Goal: Contribute content: Add original content to the website for others to see

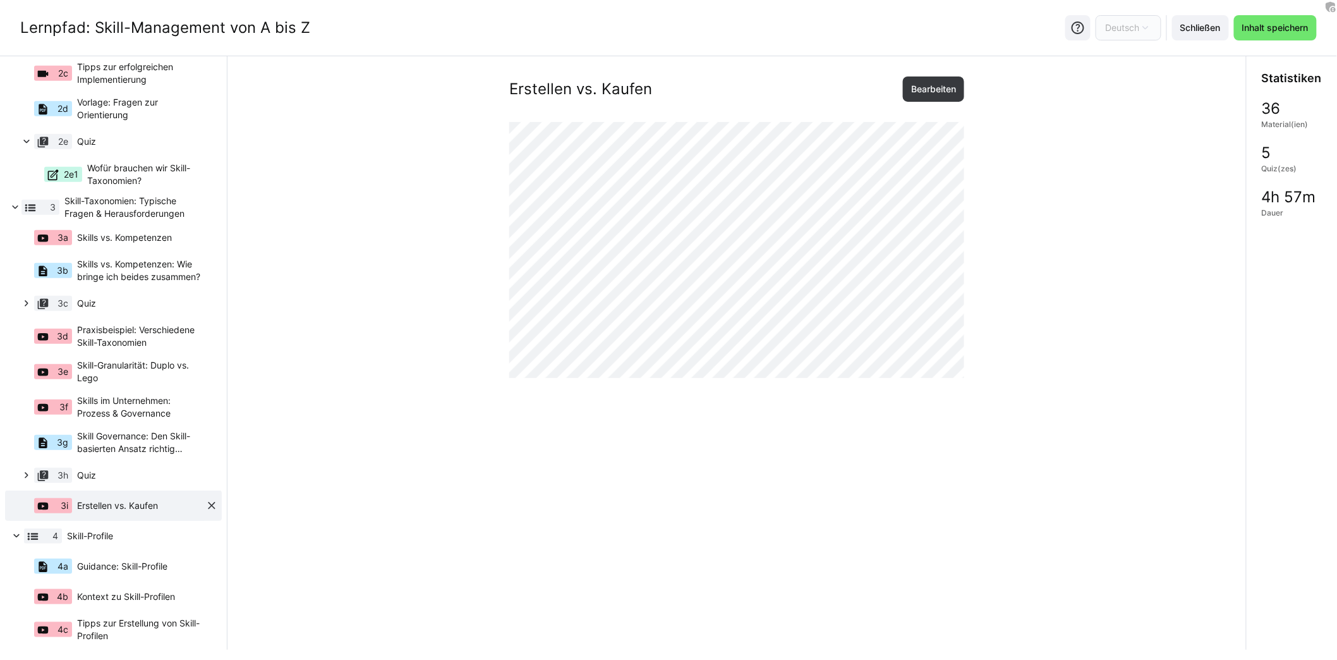
scroll to position [274, 0]
click at [111, 317] on eds-icon at bounding box center [114, 318] width 10 height 10
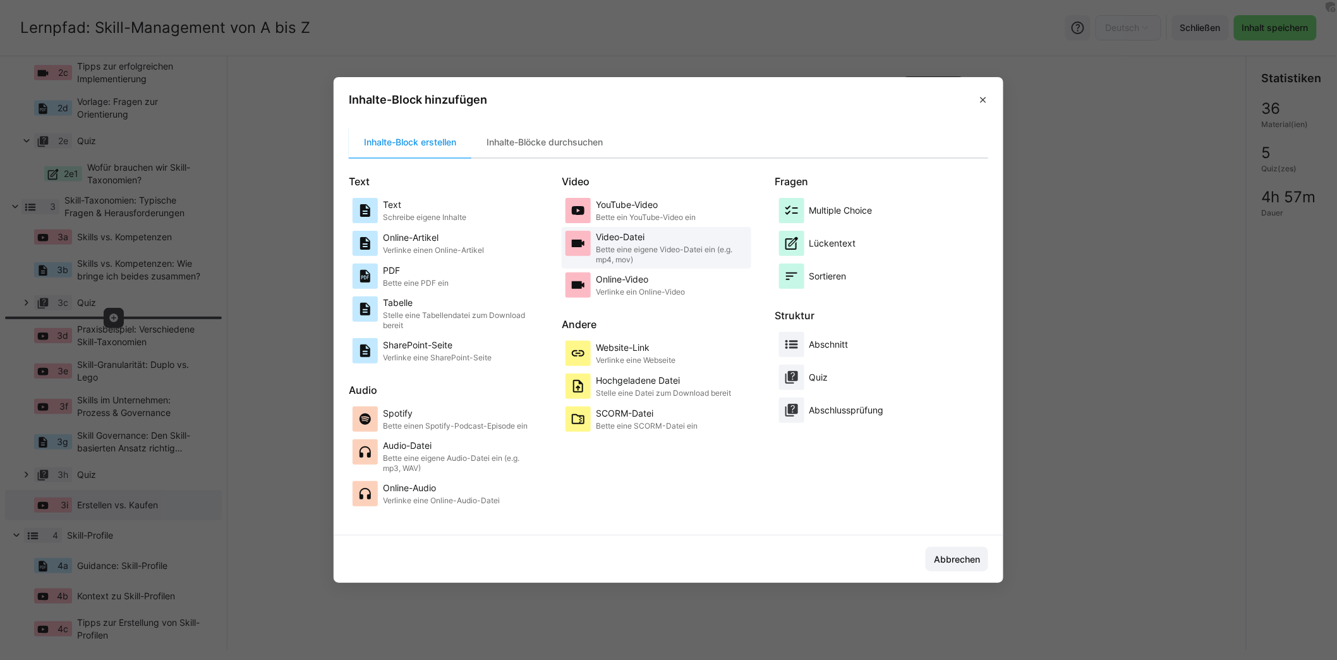
click at [656, 238] on p "Video-Datei" at bounding box center [672, 237] width 152 height 13
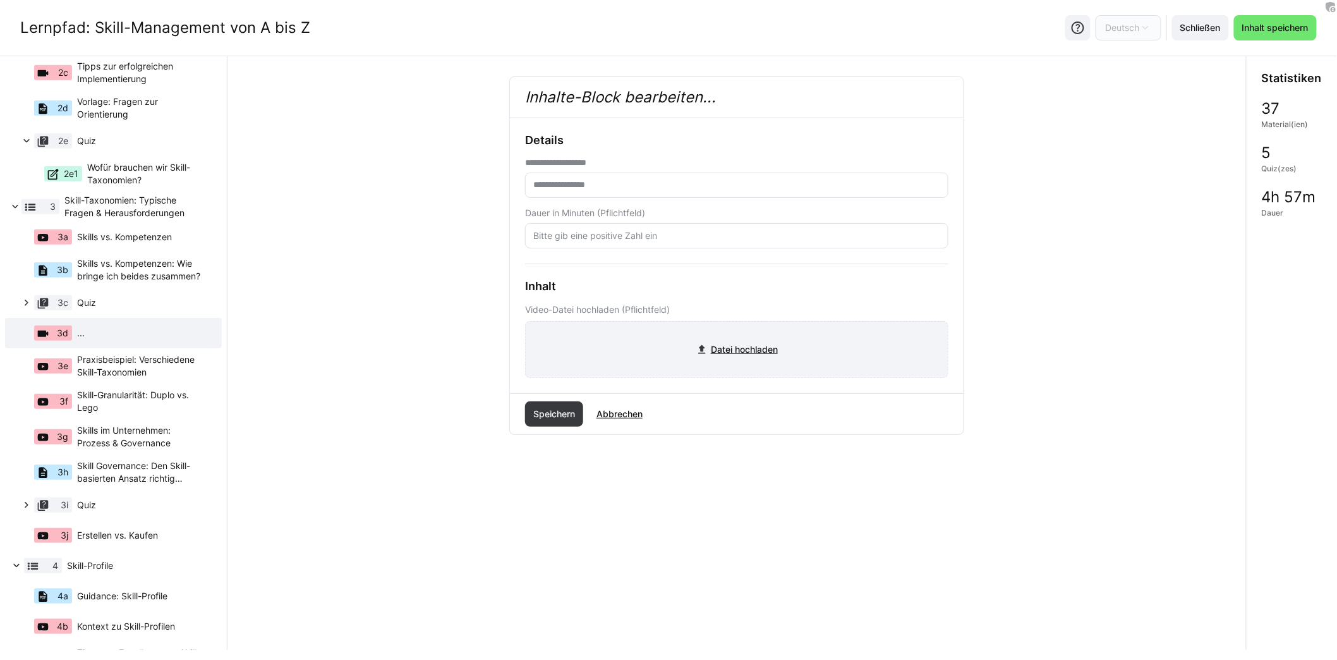
click at [724, 355] on input "file" at bounding box center [737, 350] width 422 height 56
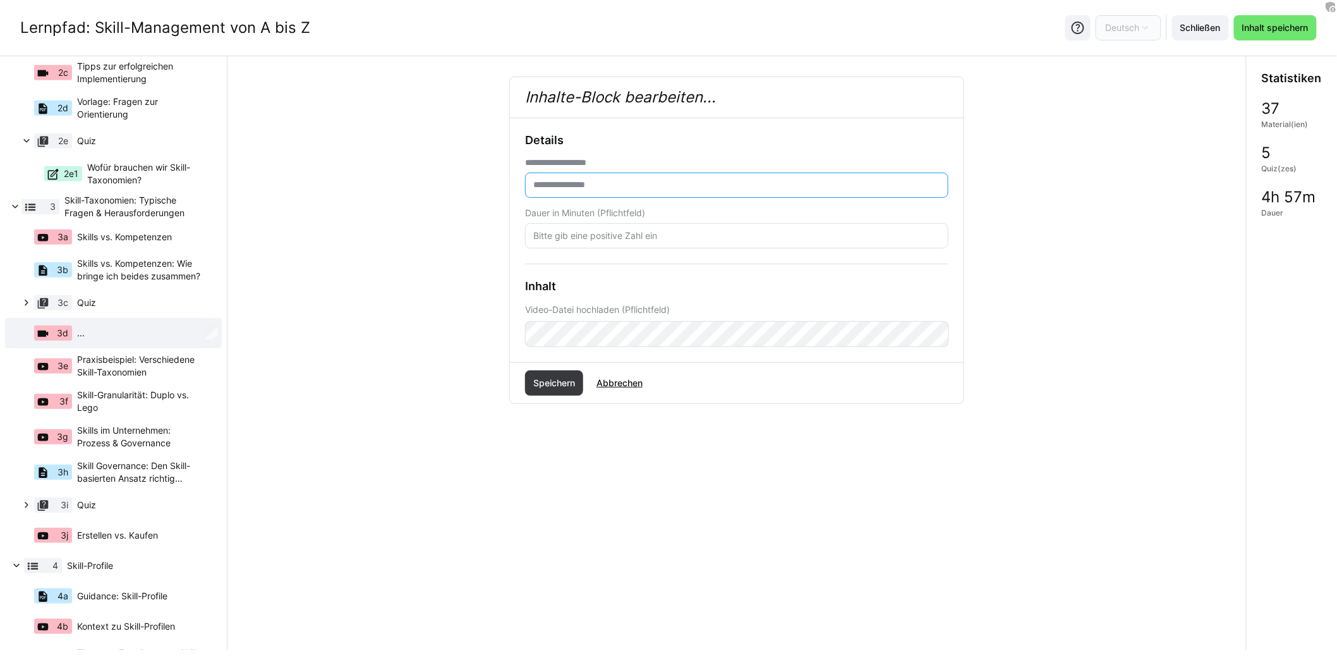
click at [588, 184] on input "text" at bounding box center [737, 184] width 410 height 11
type input "*"
type input "**********"
click at [609, 231] on input "number" at bounding box center [737, 235] width 410 height 11
type input "7"
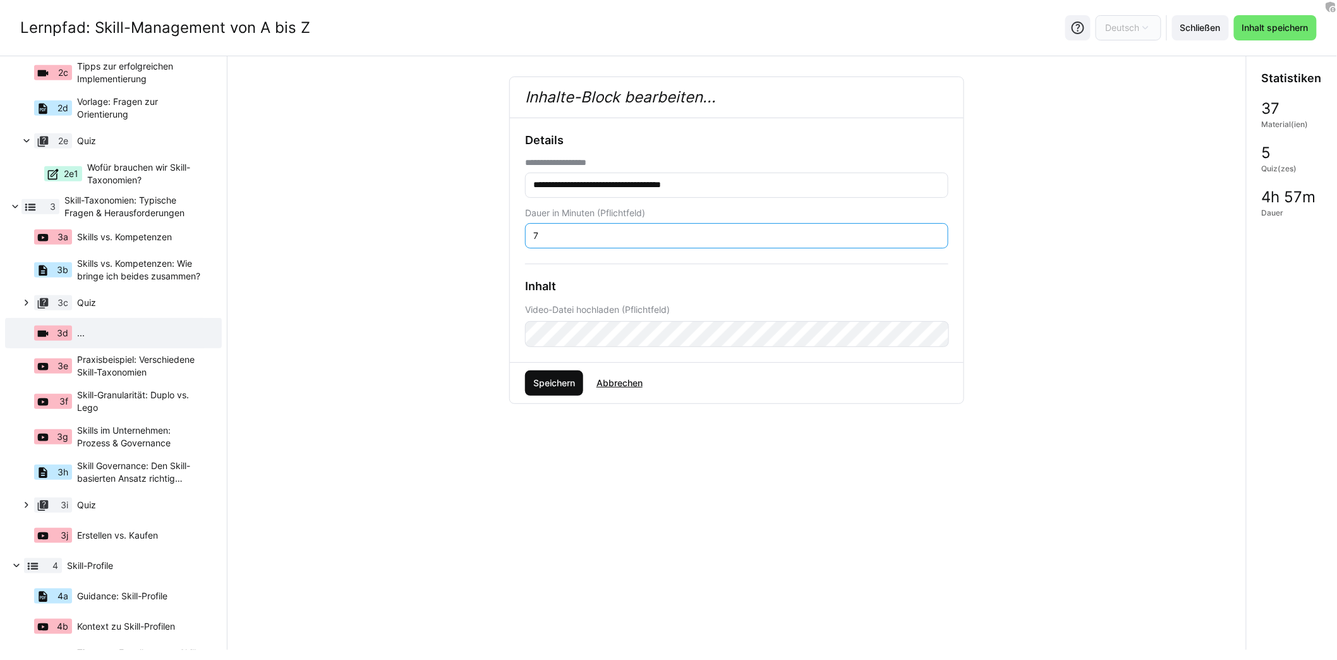
click at [558, 392] on span "Speichern" at bounding box center [554, 382] width 58 height 25
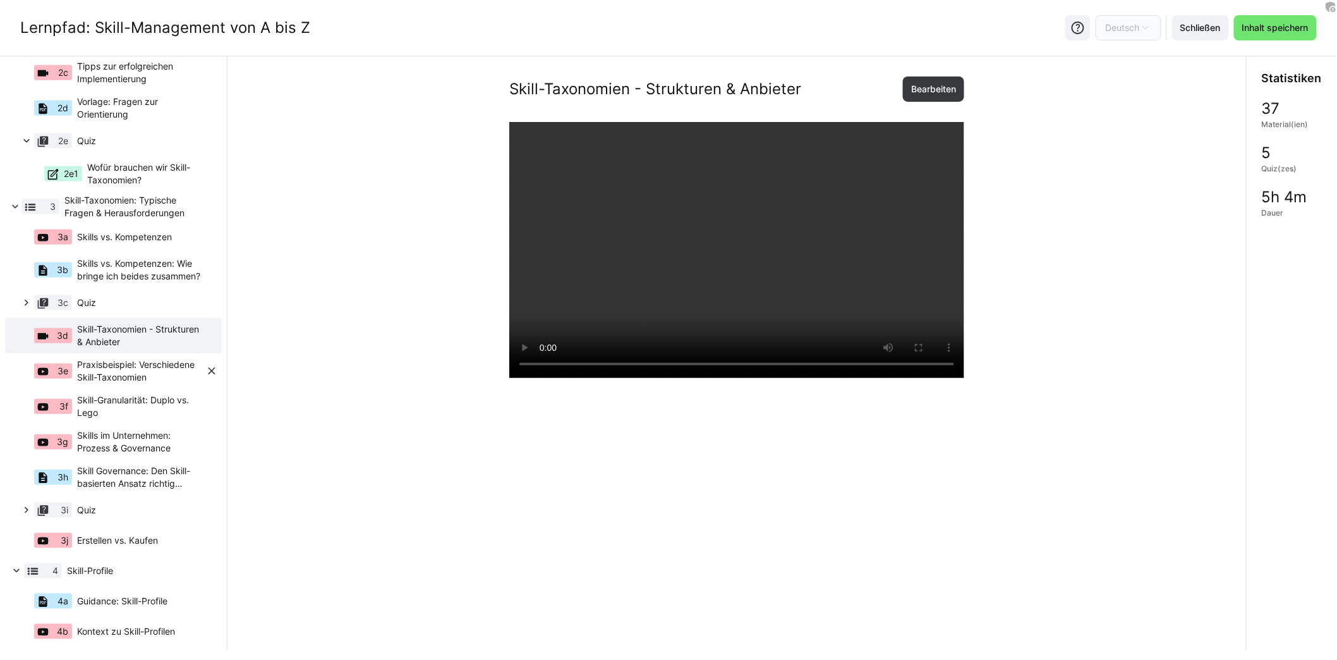
click at [206, 370] on eds-icon at bounding box center [211, 371] width 13 height 13
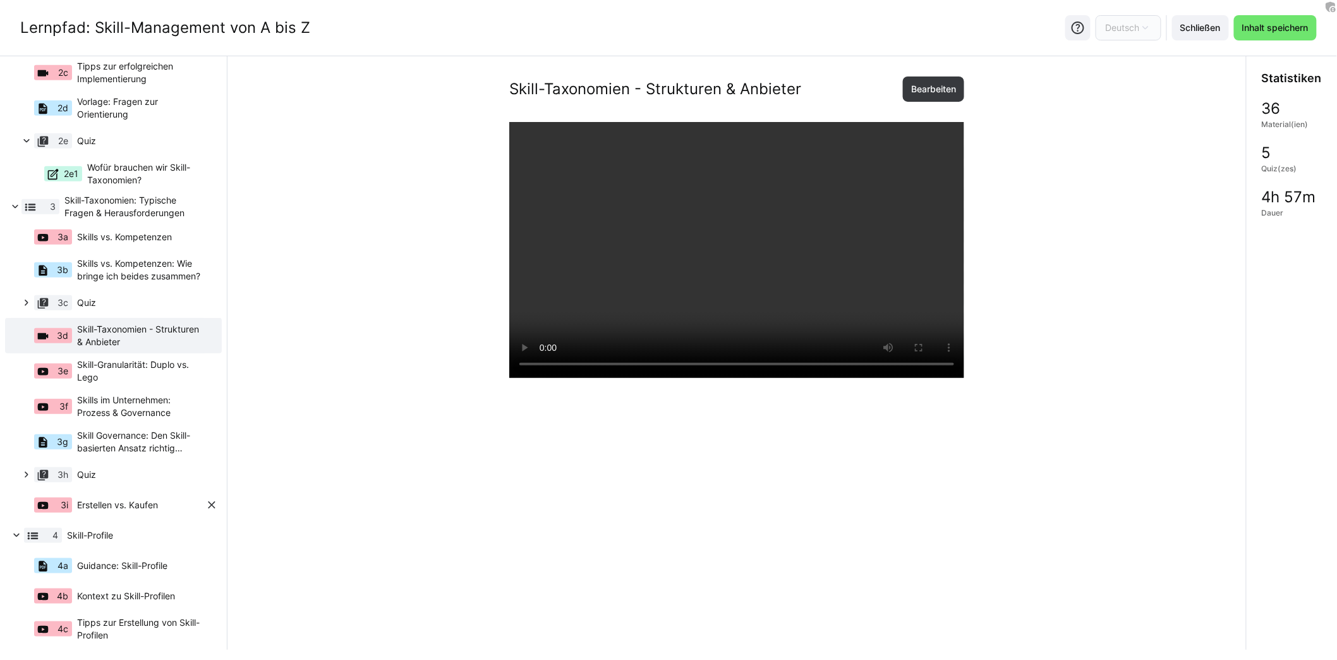
click at [205, 503] on eds-icon at bounding box center [211, 505] width 13 height 13
click at [168, 368] on span "Skill-Granularität: Duplo vs. Lego" at bounding box center [141, 370] width 128 height 25
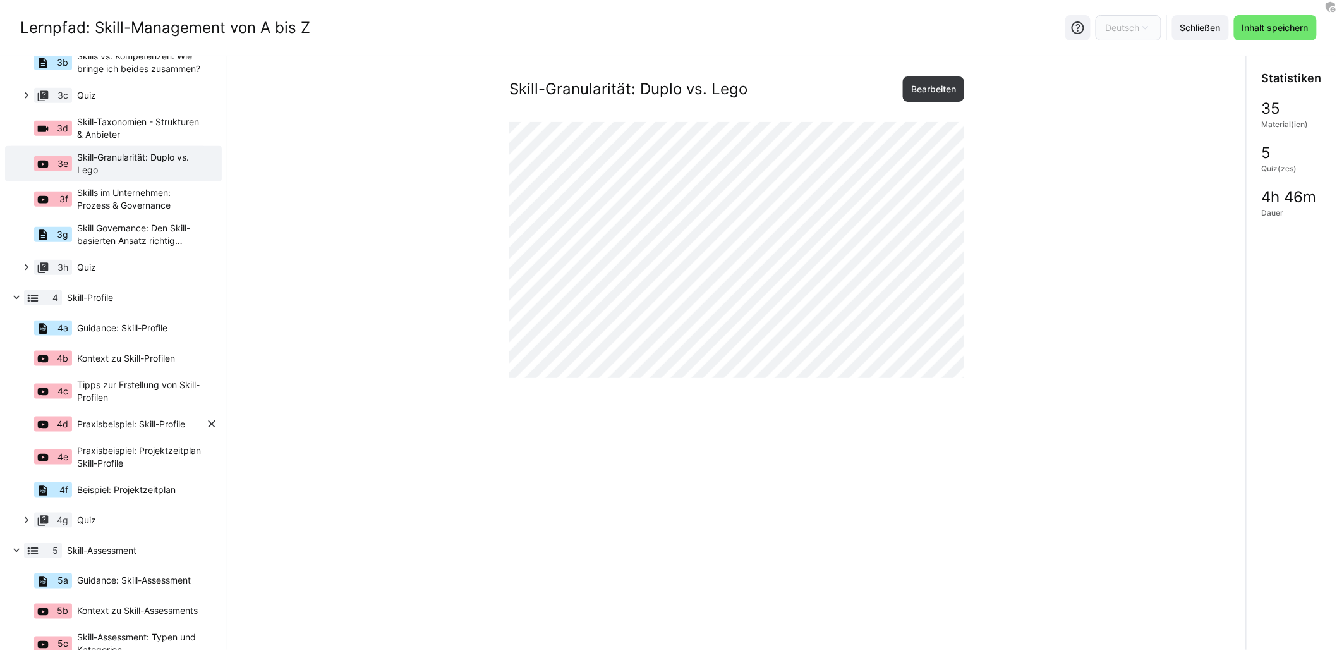
scroll to position [490, 0]
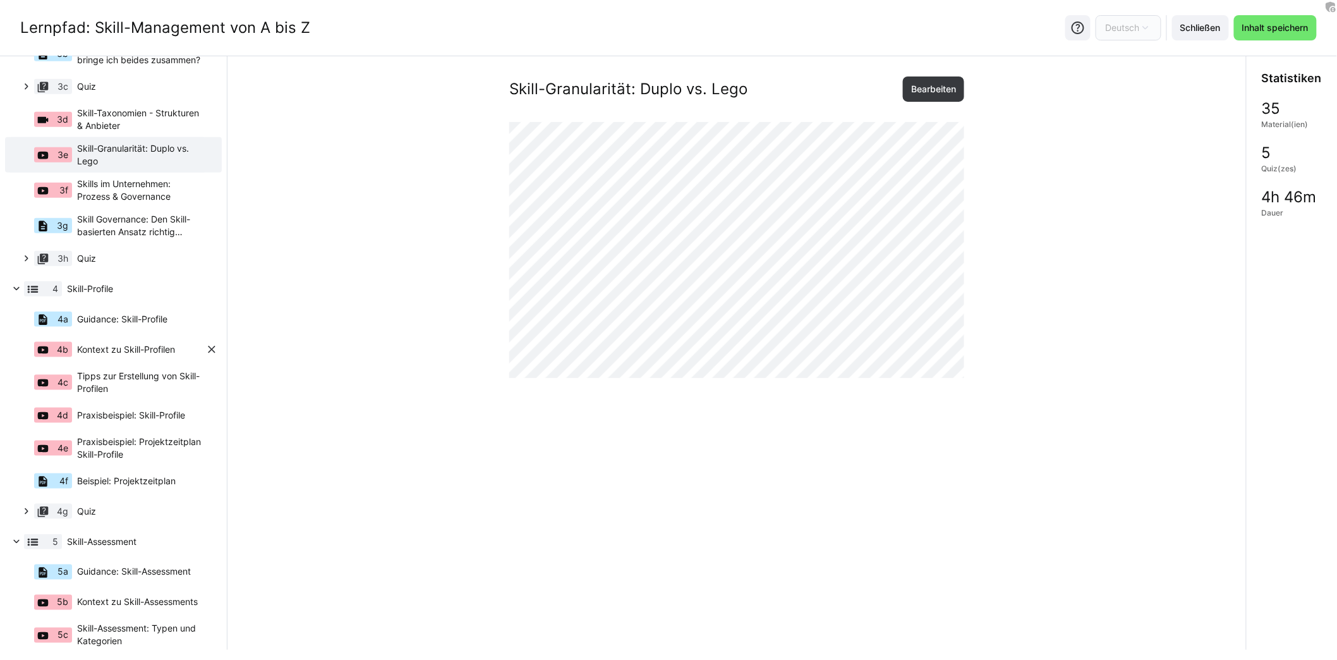
click at [155, 351] on span "Kontext zu Skill-Profilen" at bounding box center [126, 349] width 98 height 13
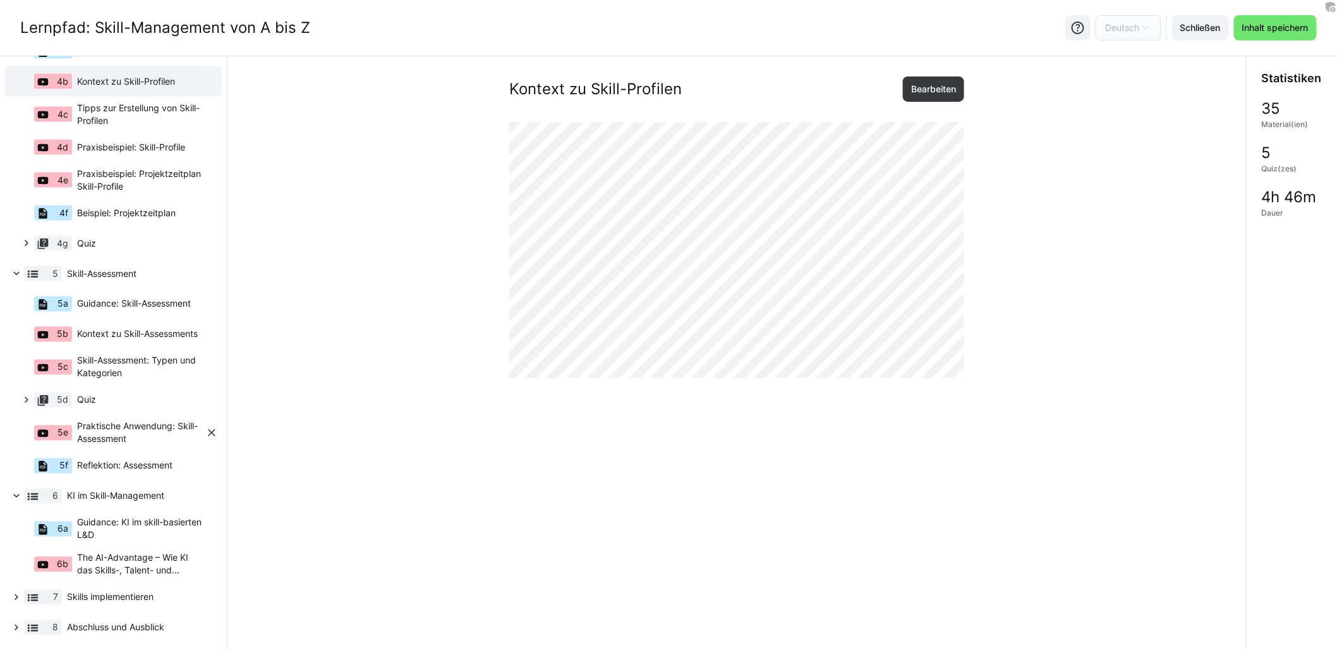
scroll to position [755, 0]
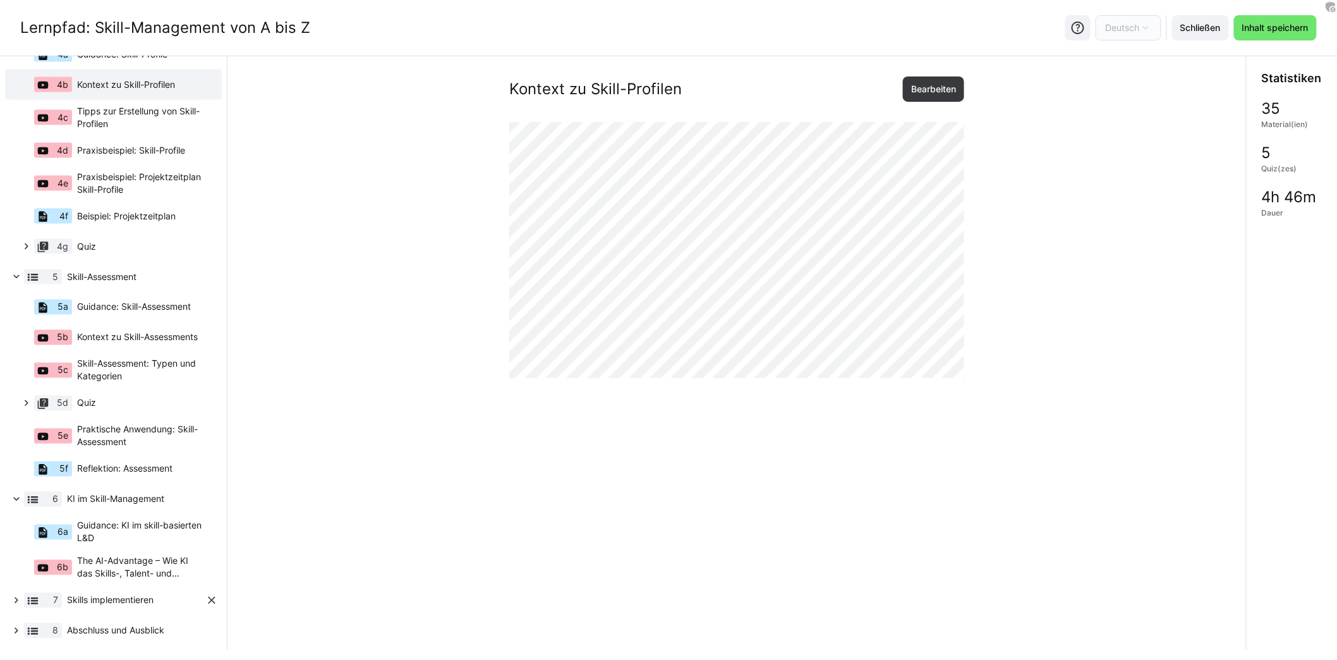
click at [21, 606] on eds-icon at bounding box center [16, 600] width 13 height 13
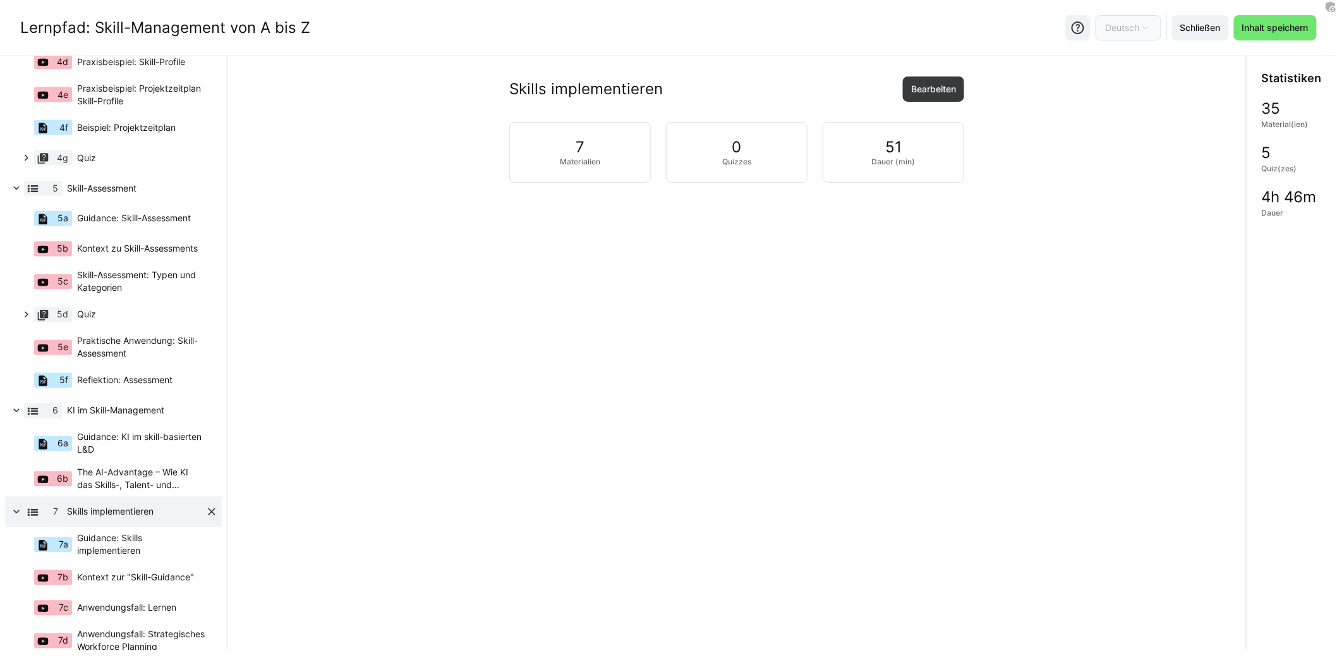
scroll to position [963, 0]
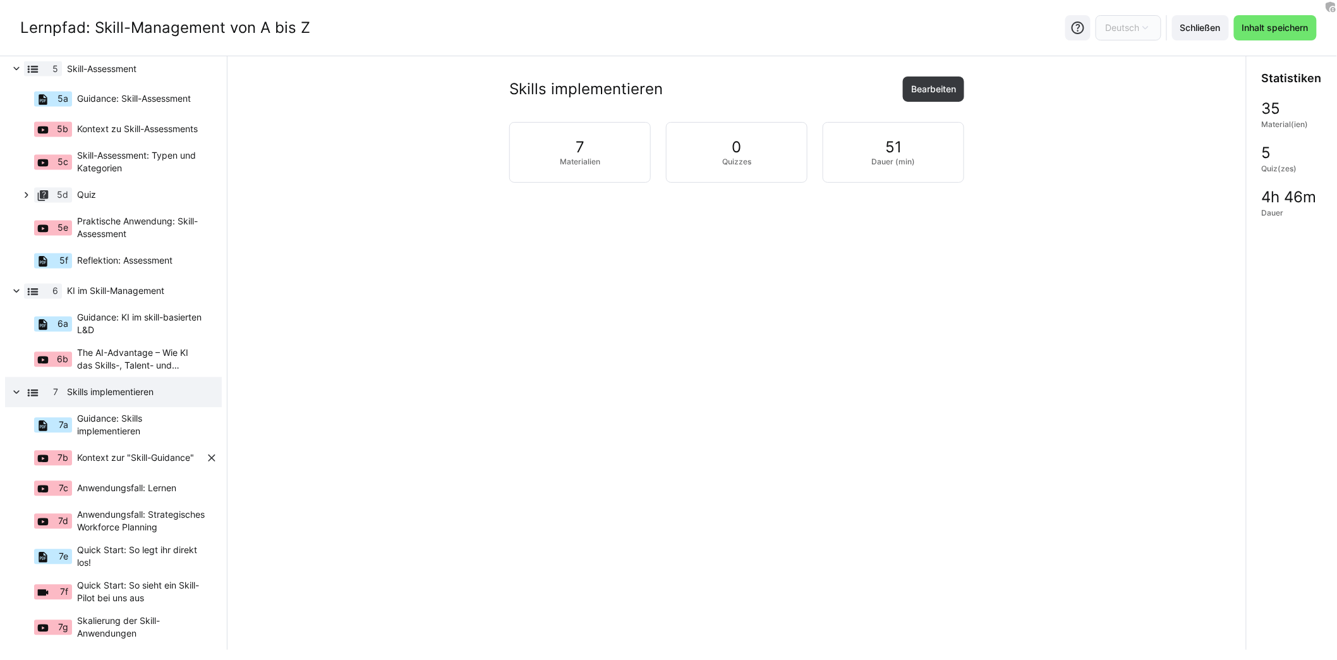
click at [155, 464] on span "Kontext zur "Skill-Guidance"" at bounding box center [135, 458] width 117 height 13
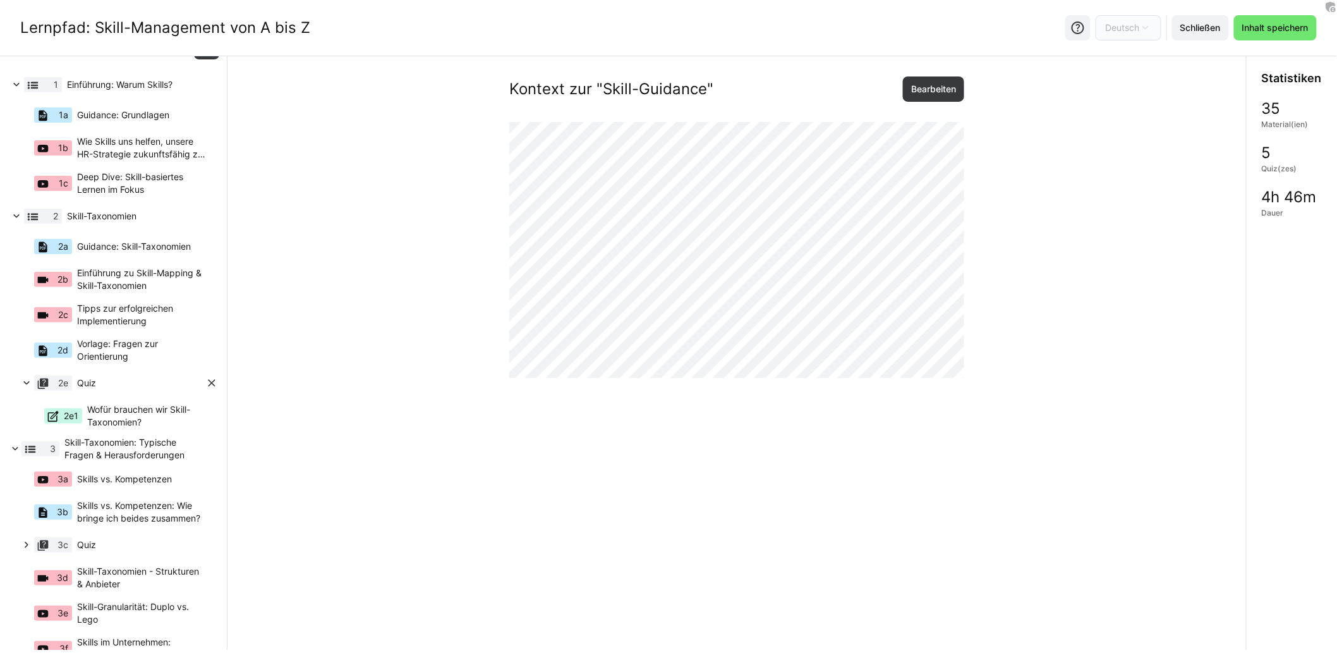
scroll to position [0, 0]
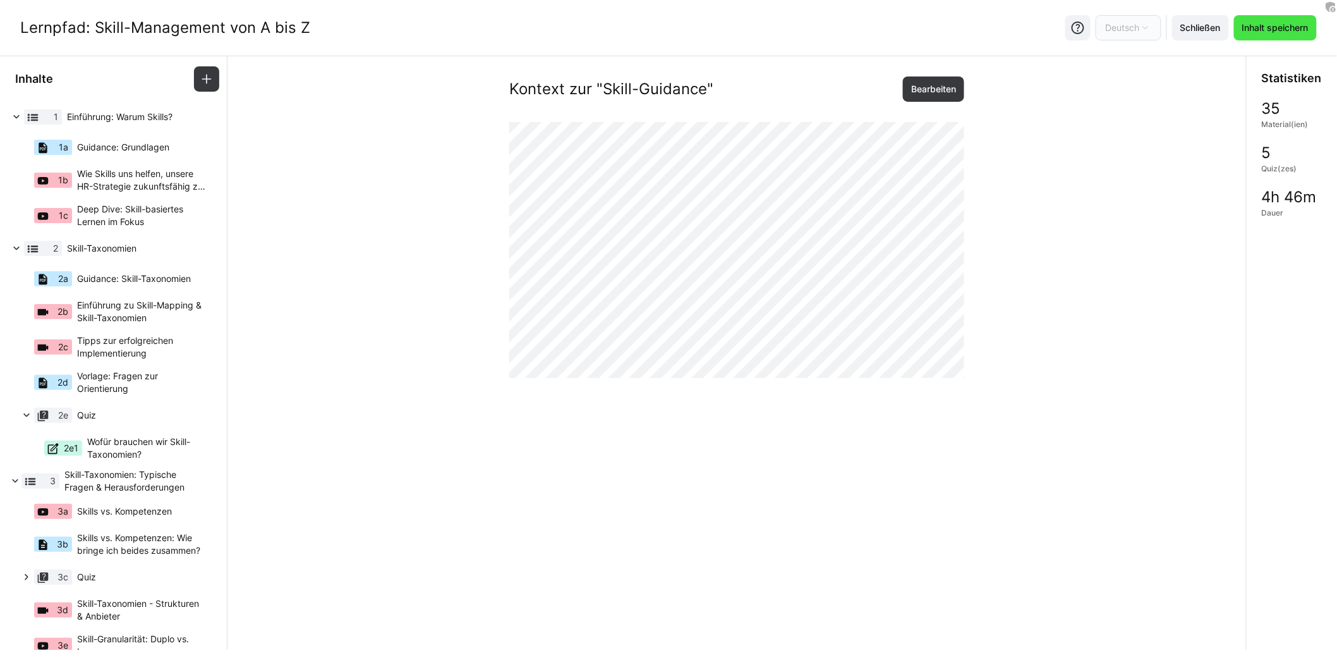
click at [1287, 27] on span "Inhalt speichern" at bounding box center [1276, 27] width 70 height 13
